Goal: Navigation & Orientation: Find specific page/section

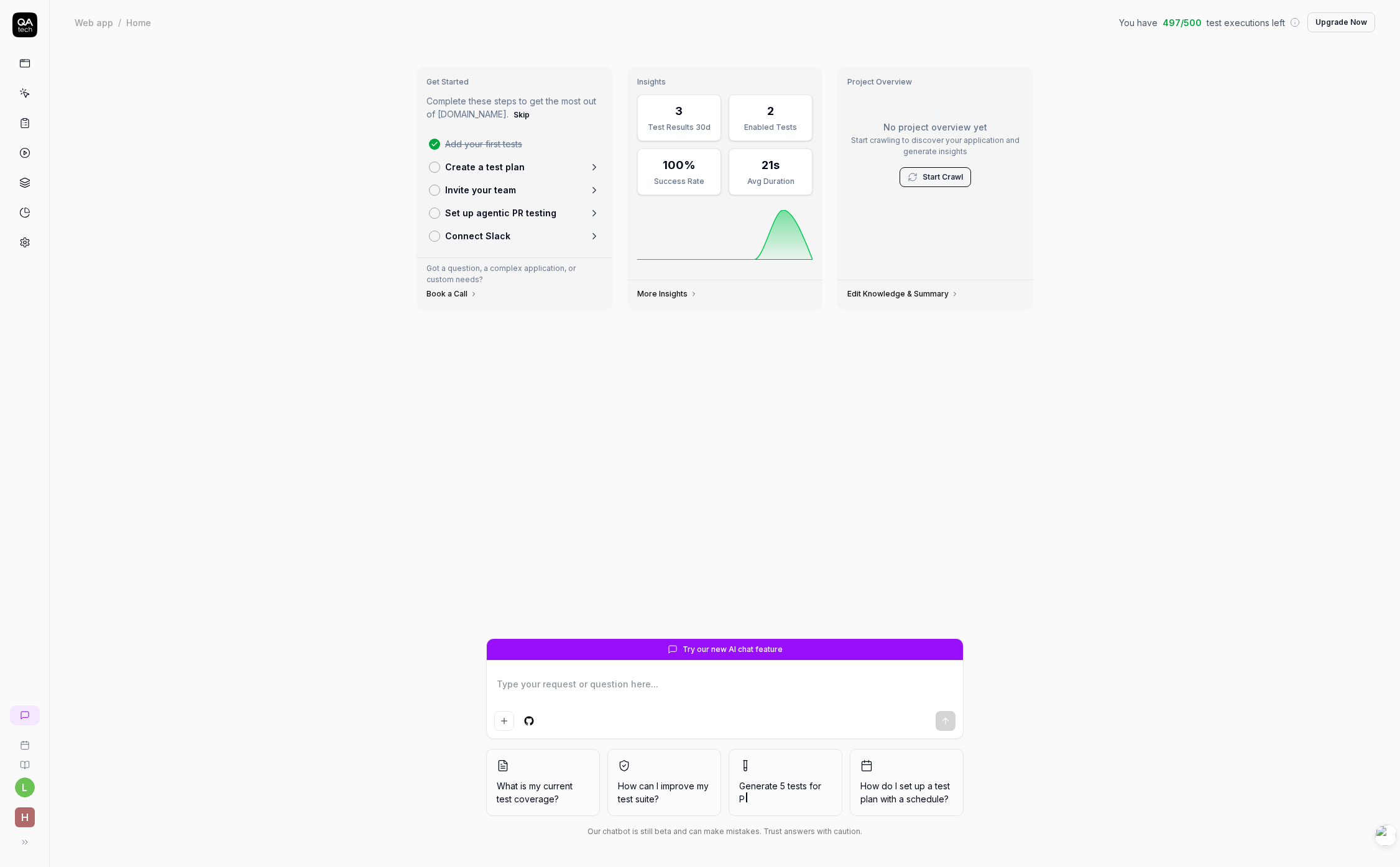
click at [26, 769] on icon at bounding box center [25, 765] width 10 height 10
click at [23, 30] on icon at bounding box center [25, 25] width 25 height 25
type textarea "*"
